Goal: Task Accomplishment & Management: Manage account settings

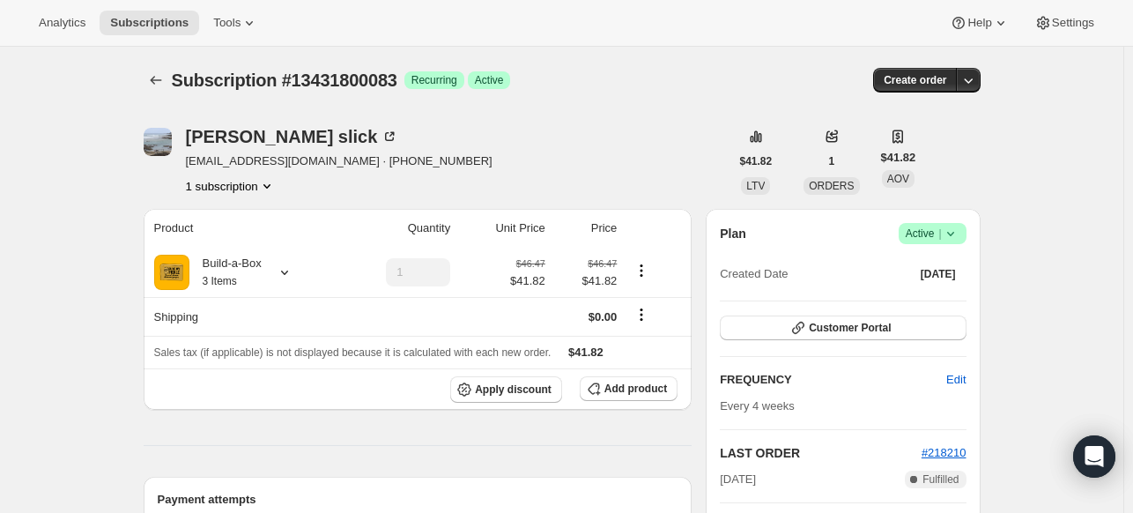
scroll to position [440, 0]
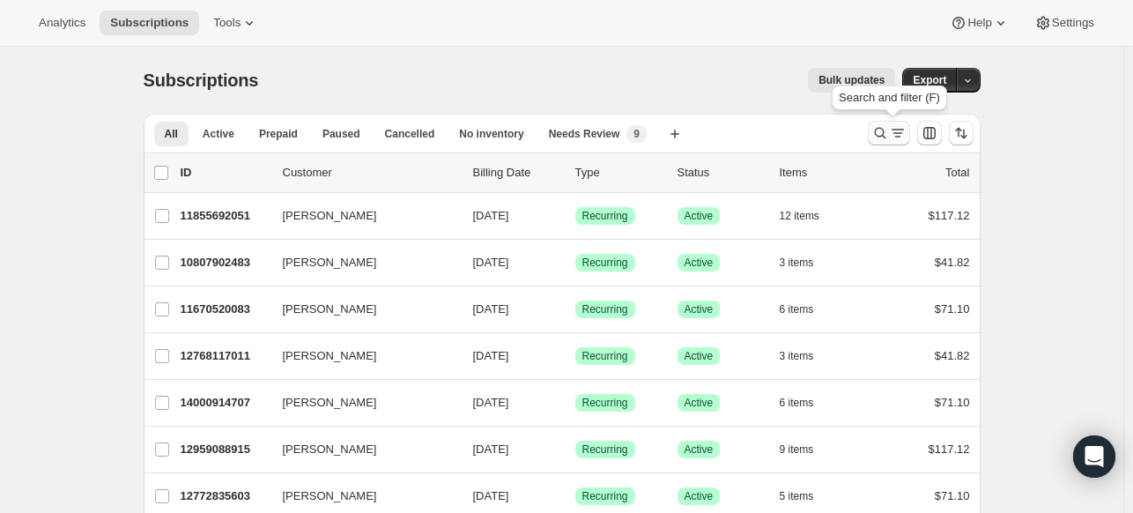
click at [883, 131] on icon "Search and filter results" at bounding box center [880, 133] width 18 height 18
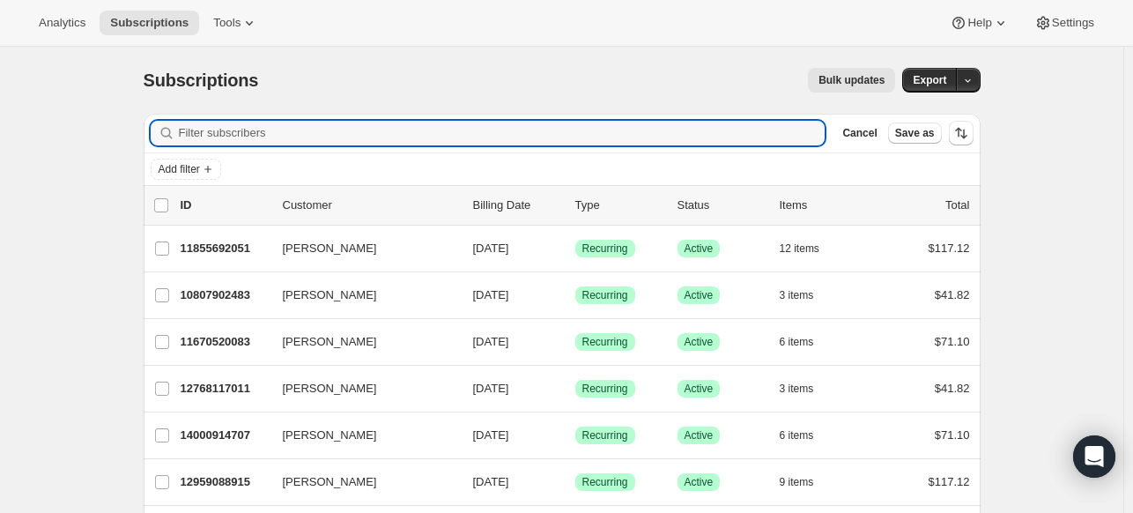
paste input "[EMAIL_ADDRESS][DOMAIN_NAME]"
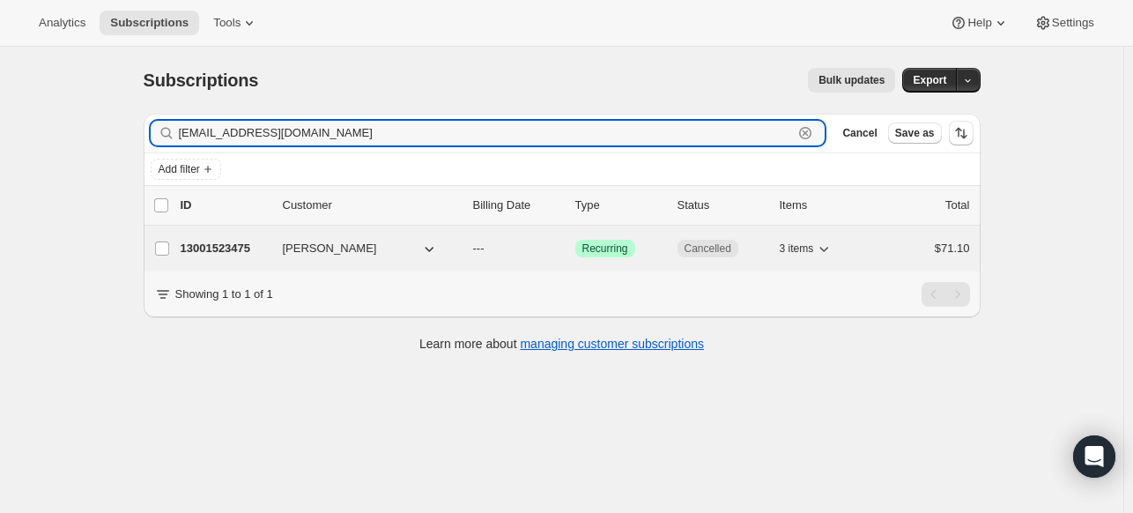
type input "[EMAIL_ADDRESS][DOMAIN_NAME]"
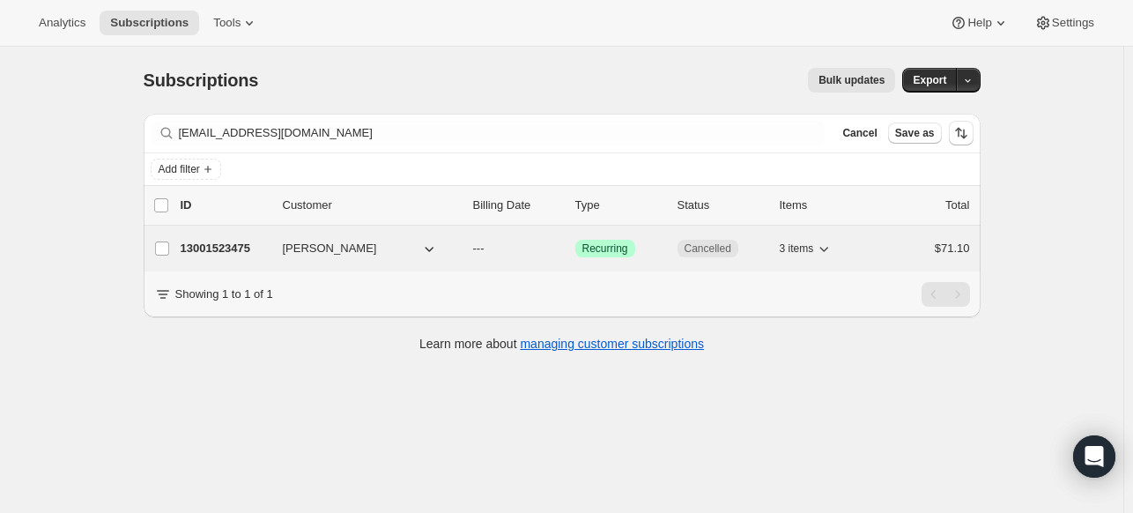
click at [219, 240] on p "13001523475" at bounding box center [225, 249] width 88 height 18
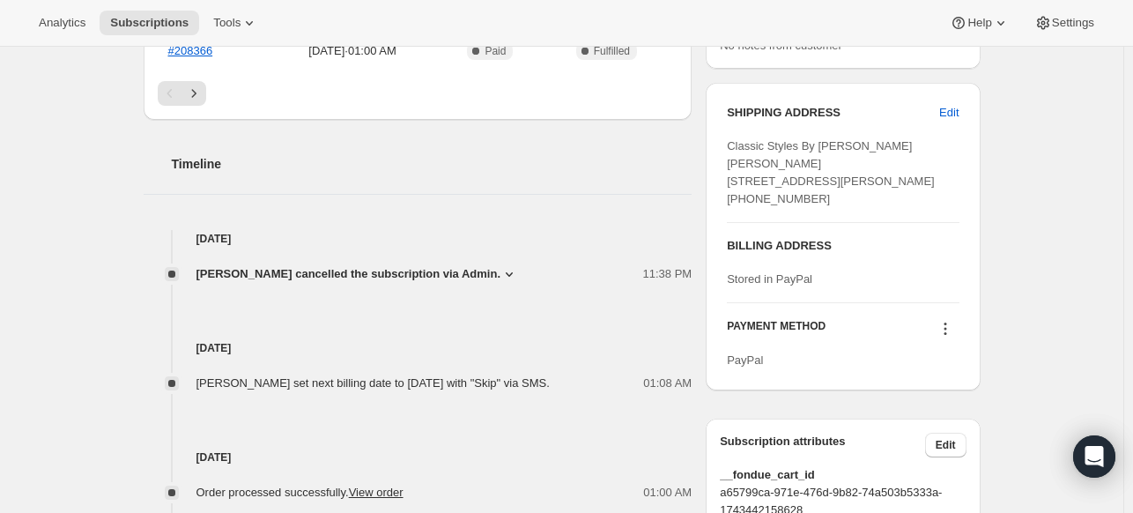
scroll to position [705, 0]
